Goal: Information Seeking & Learning: Learn about a topic

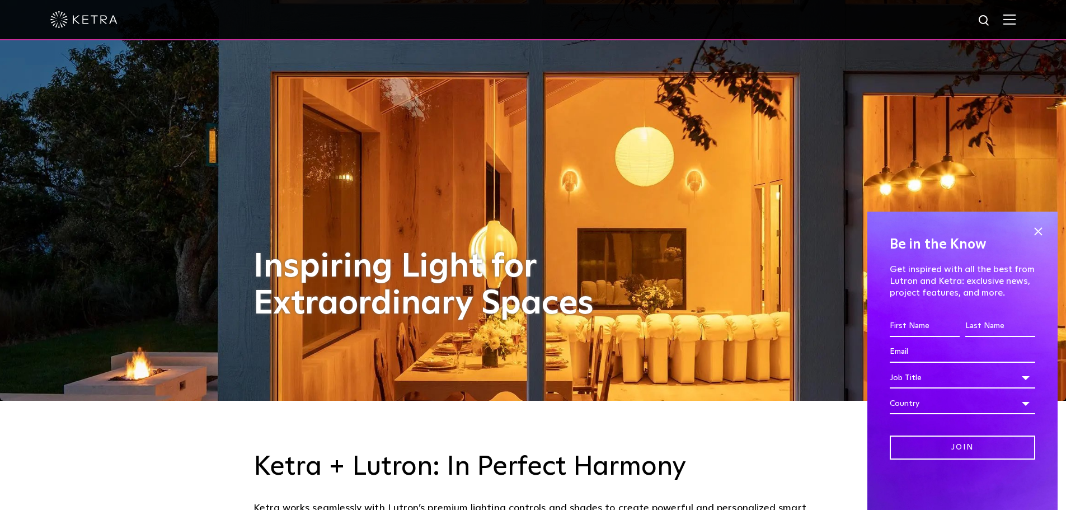
scroll to position [112, 0]
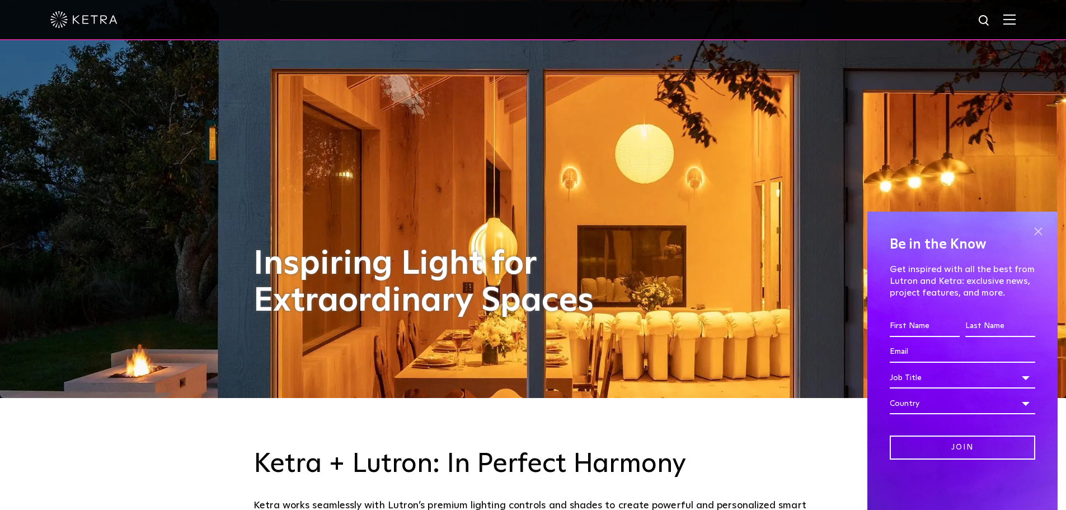
click at [1033, 227] on span at bounding box center [1038, 231] width 17 height 17
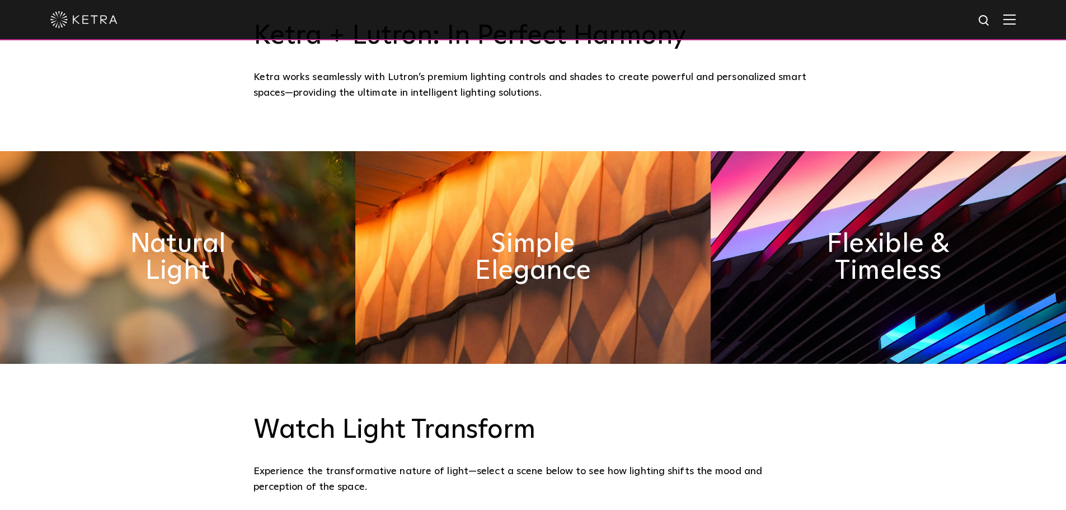
scroll to position [560, 0]
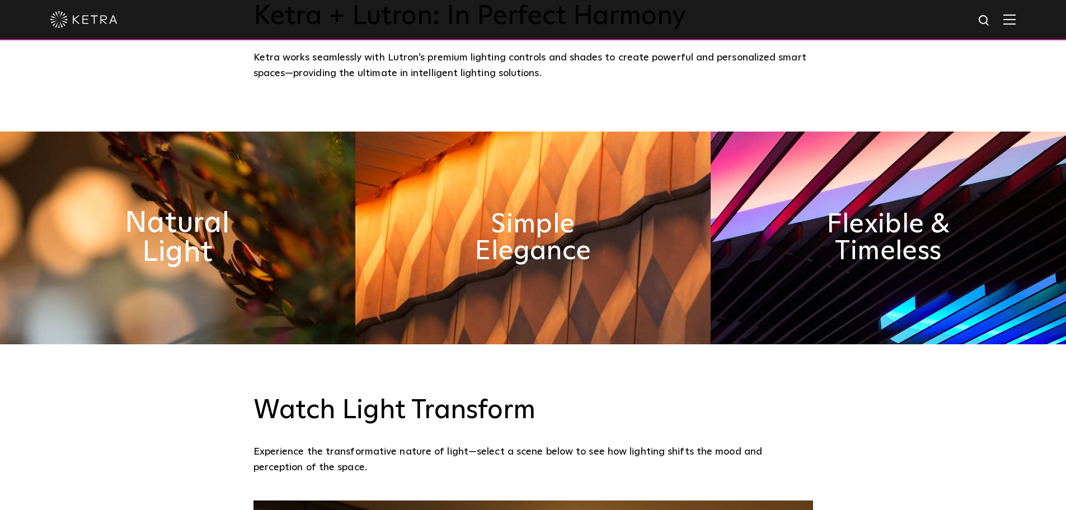
click at [224, 244] on h2 "Natural Light" at bounding box center [177, 238] width 183 height 59
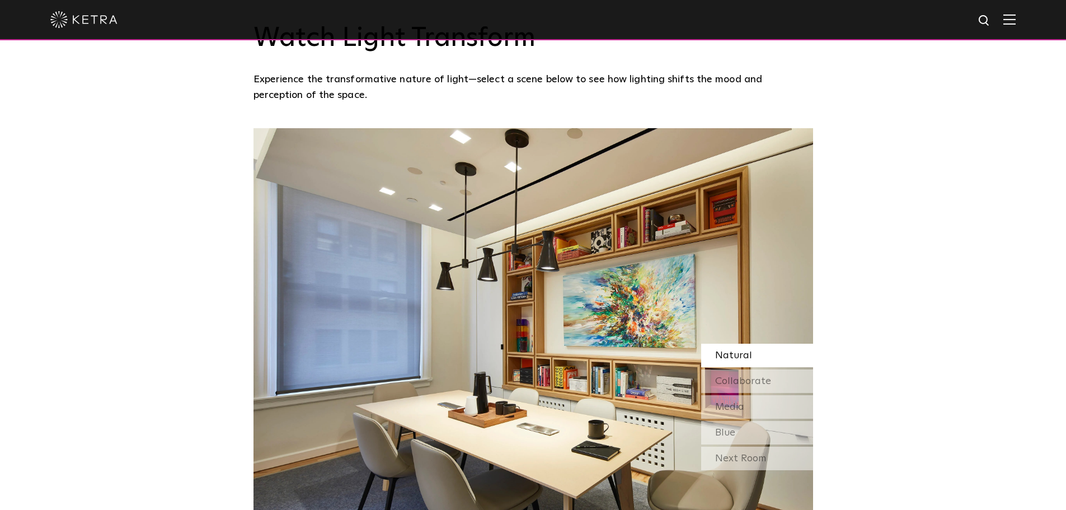
scroll to position [951, 0]
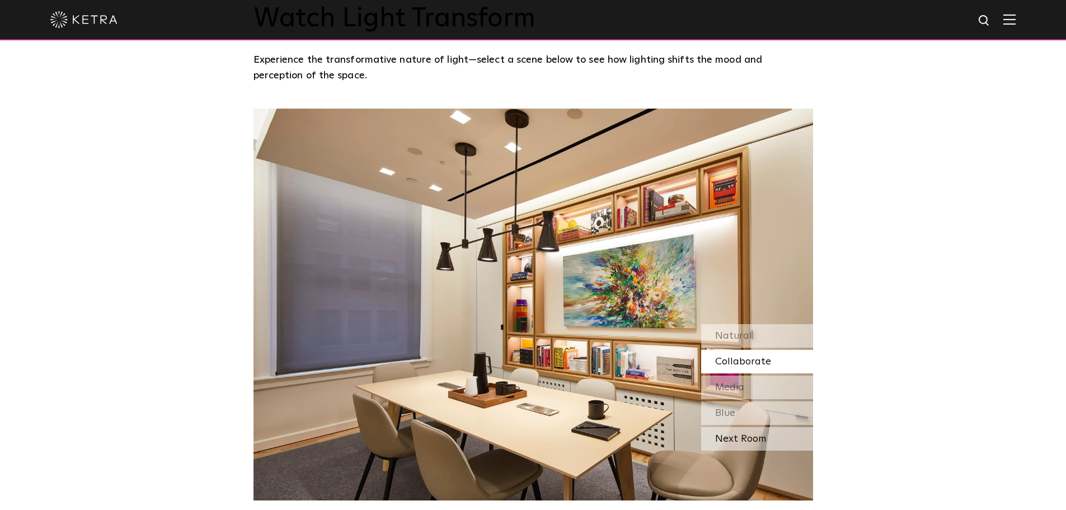
click at [727, 442] on div "Next Room" at bounding box center [757, 439] width 112 height 24
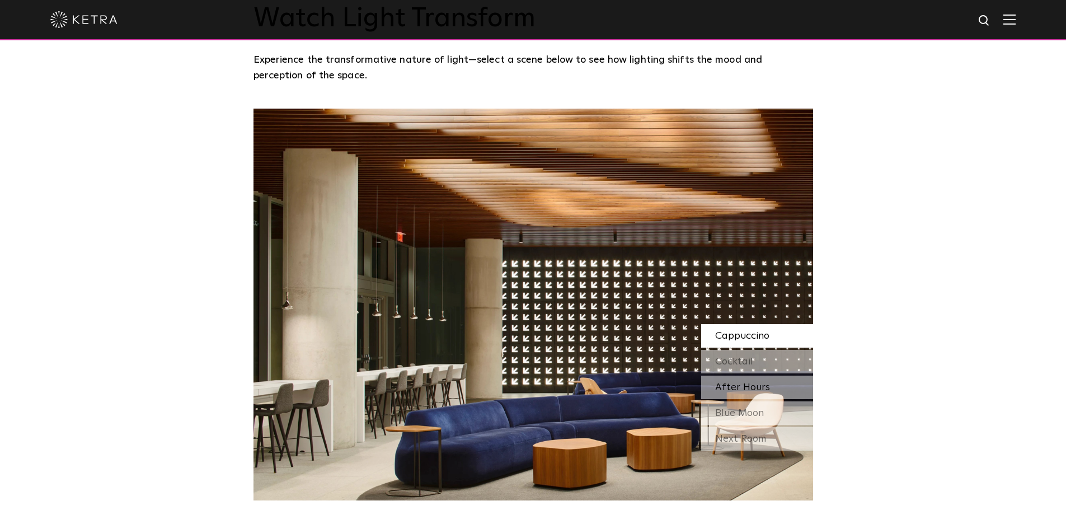
click at [726, 384] on span "After Hours" at bounding box center [742, 387] width 55 height 10
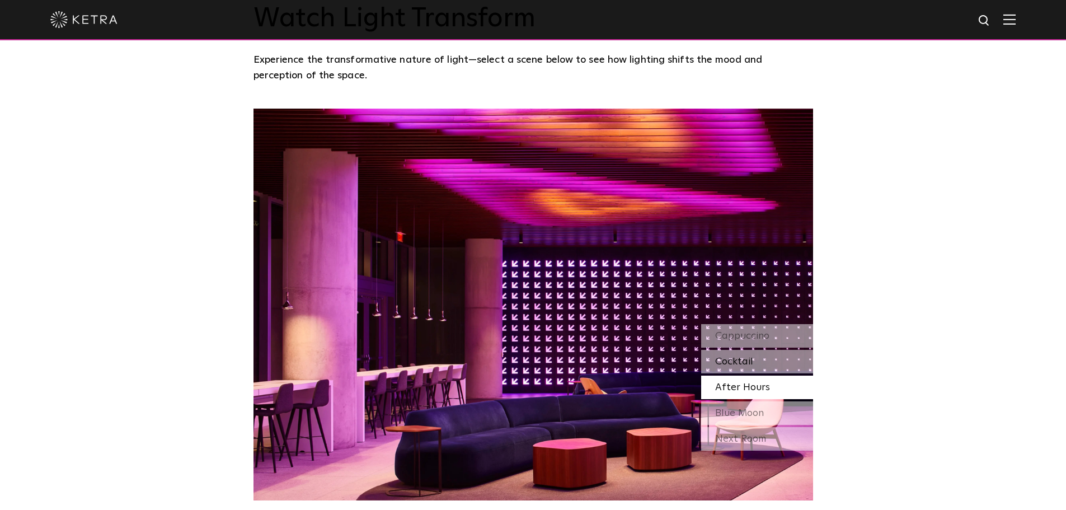
click at [737, 357] on span "Cocktail" at bounding box center [734, 362] width 38 height 10
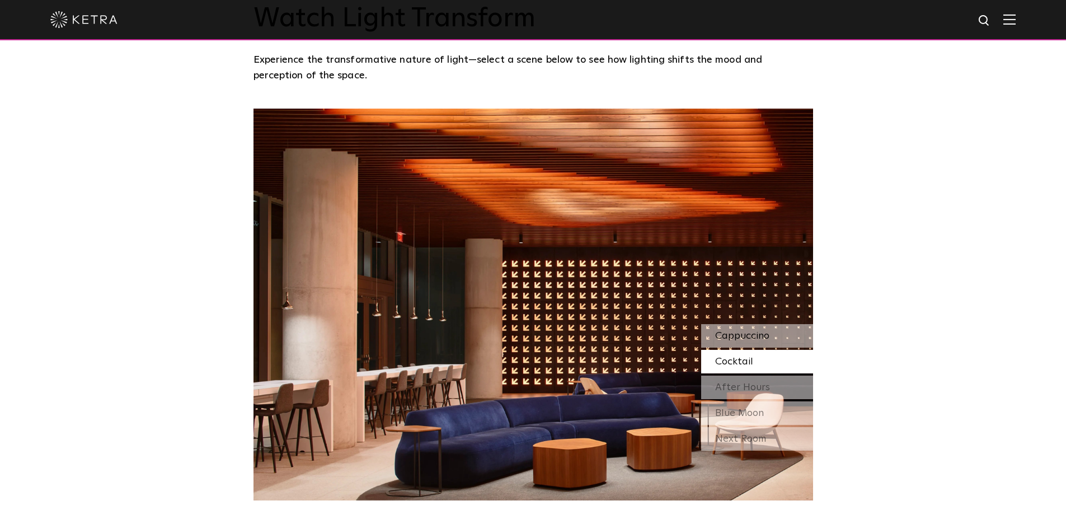
click at [740, 336] on span "Cappuccino" at bounding box center [742, 336] width 54 height 10
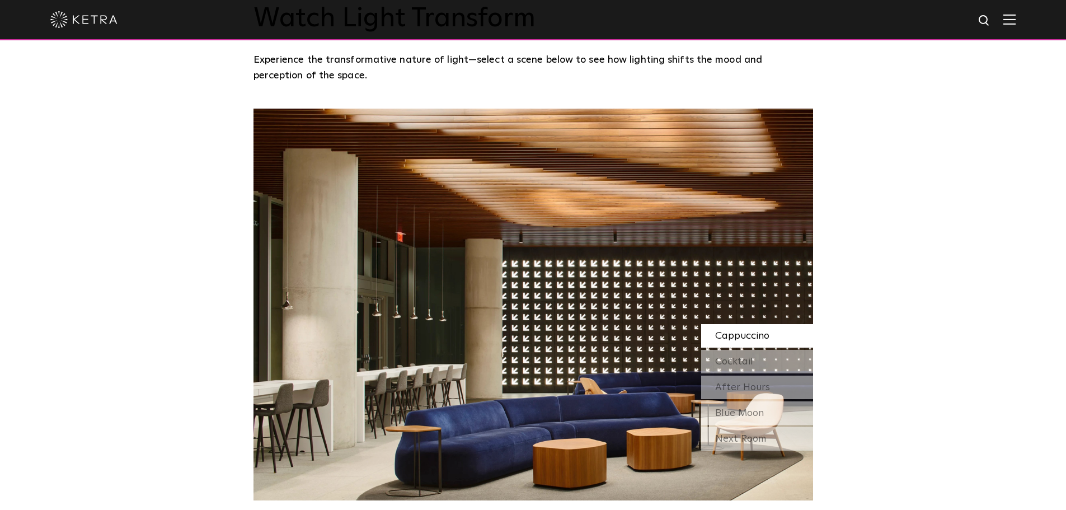
click at [247, 313] on div "Watch Light Transform Experience the transformative nature of light—select a sc…" at bounding box center [533, 226] width 1066 height 548
click at [275, 309] on img at bounding box center [534, 305] width 560 height 392
click at [757, 439] on div "Next Room" at bounding box center [757, 439] width 112 height 24
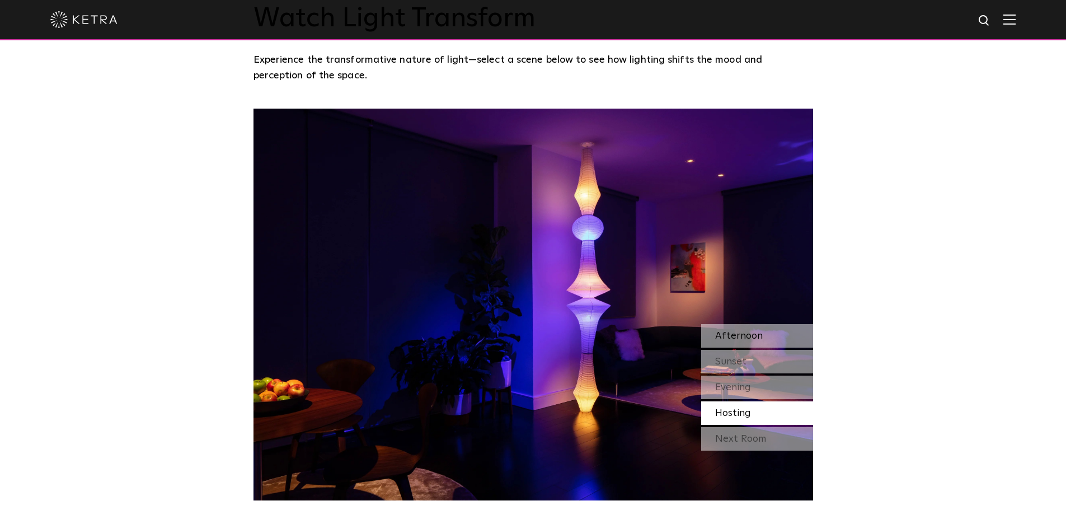
click at [736, 336] on span "Afternoon" at bounding box center [739, 336] width 48 height 10
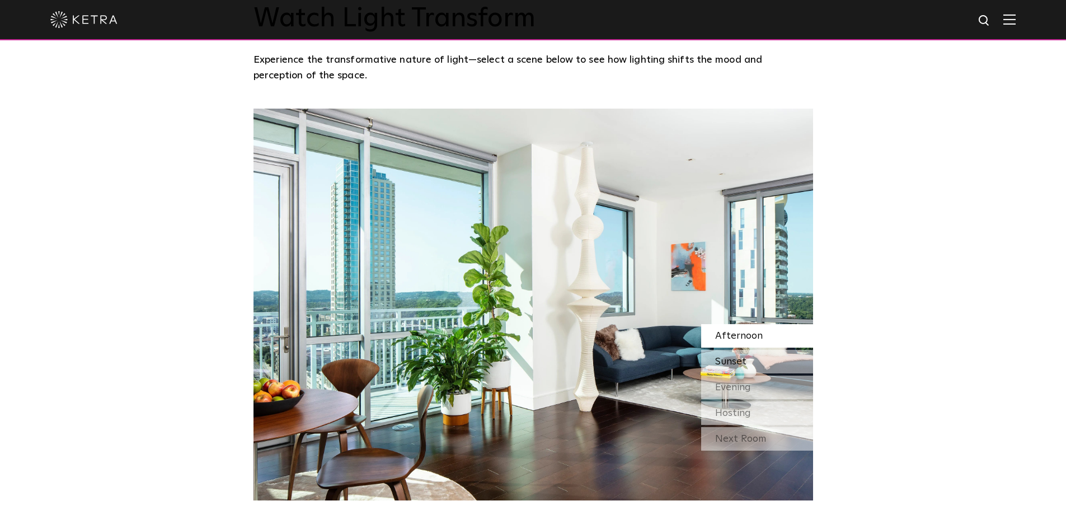
click at [739, 365] on span "Sunset" at bounding box center [730, 362] width 31 height 10
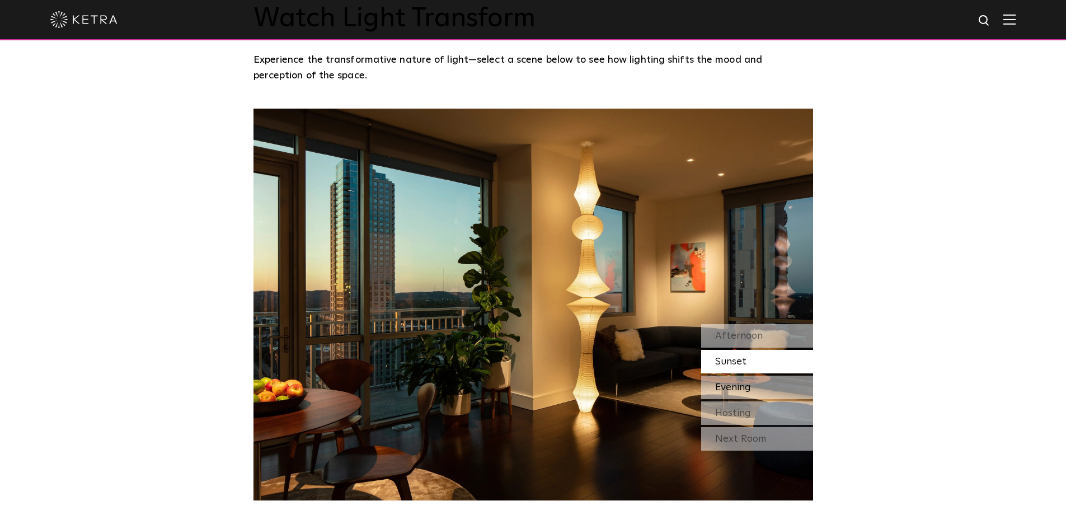
click at [748, 389] on span "Evening" at bounding box center [733, 387] width 36 height 10
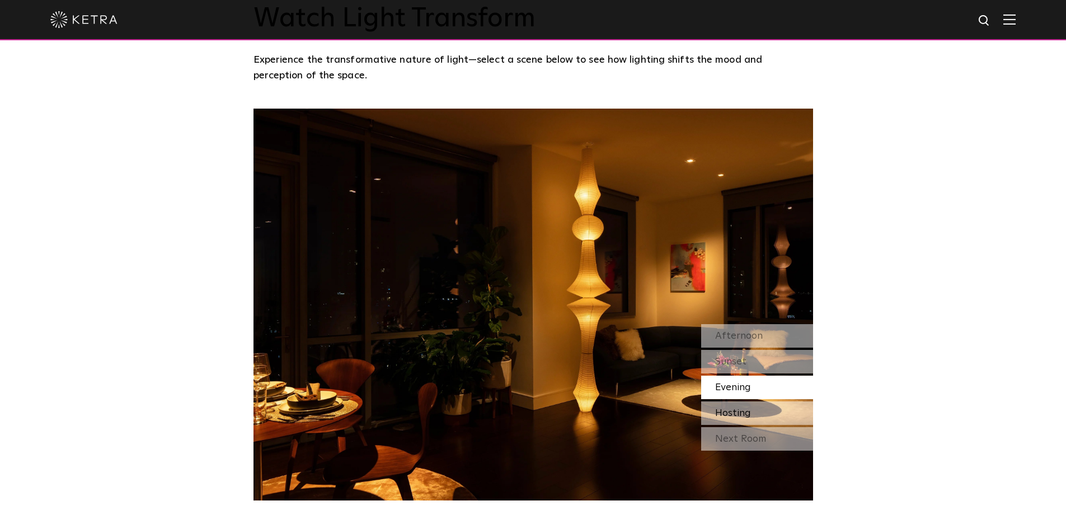
click at [734, 418] on span "Hosting" at bounding box center [733, 413] width 36 height 10
